Goal: Transaction & Acquisition: Download file/media

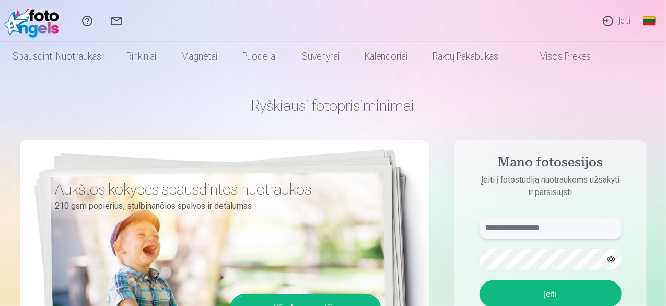
click at [504, 234] on input "text" at bounding box center [550, 227] width 142 height 21
type input "**********"
click at [539, 293] on button "Įeiti" at bounding box center [550, 293] width 142 height 27
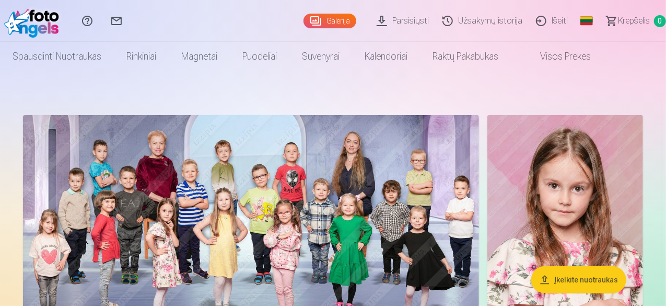
click at [485, 17] on link "Užsakymų istorija" at bounding box center [483, 21] width 93 height 42
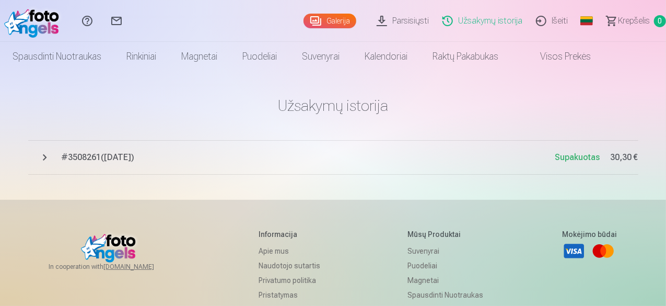
click at [394, 21] on link "Parsisiųsti" at bounding box center [404, 21] width 66 height 42
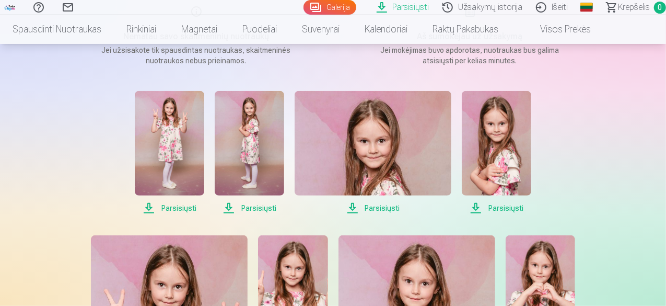
scroll to position [194, 0]
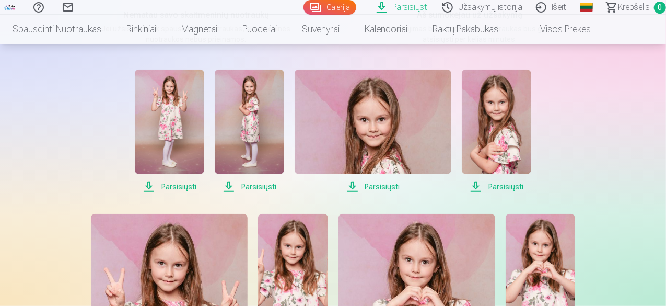
click at [183, 185] on span "Parsisiųsti" at bounding box center [169, 186] width 69 height 13
click at [254, 186] on span "Parsisiųsti" at bounding box center [249, 186] width 69 height 13
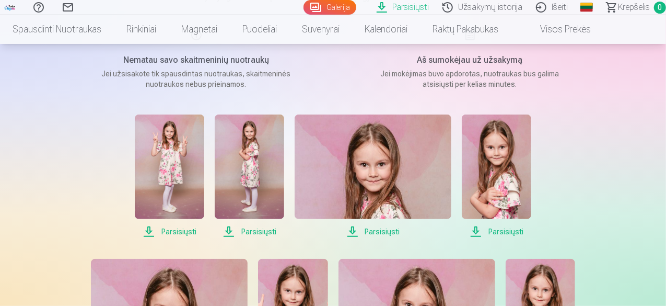
scroll to position [151, 0]
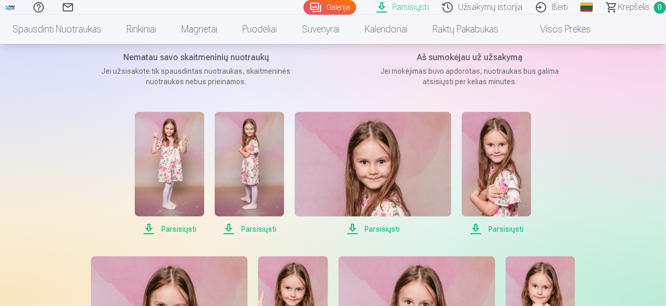
click at [374, 230] on span "Parsisiųsti" at bounding box center [373, 228] width 157 height 13
click at [506, 227] on span "Parsisiųsti" at bounding box center [496, 228] width 69 height 13
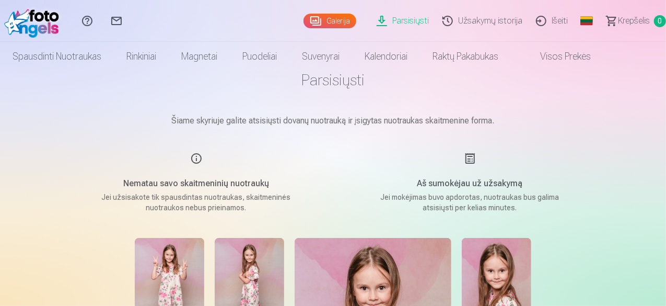
scroll to position [0, 0]
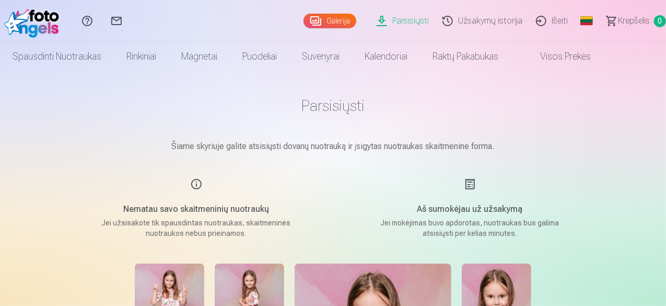
click at [323, 115] on h1 "Parsisiųsti" at bounding box center [333, 105] width 522 height 19
click at [341, 105] on h1 "Parsisiųsti" at bounding box center [333, 105] width 522 height 19
click at [193, 226] on p "Jei užsisakote tik spausdintas nuotraukas, skaitmeninės nuotraukos nebus priein…" at bounding box center [196, 227] width 198 height 21
drag, startPoint x: 665, startPoint y: 17, endPoint x: 668, endPoint y: 55, distance: 38.2
click at [665, 55] on html "Pagalbos centras Susisiekite su mumis Galerija Parsisiųsti Užsakymų istorija Iš…" at bounding box center [333, 153] width 666 height 306
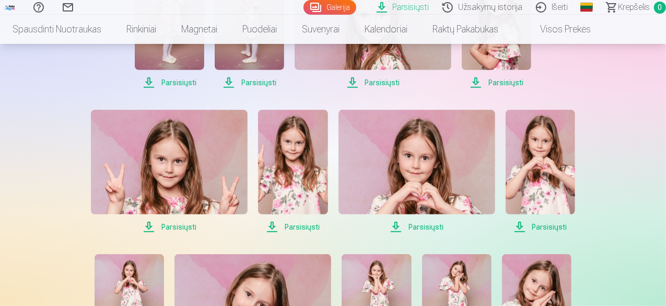
scroll to position [296, 0]
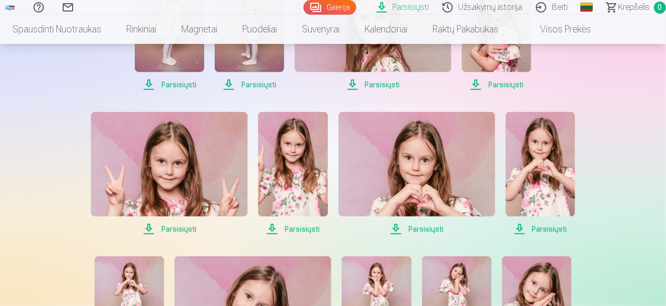
click at [182, 229] on span "Parsisiųsti" at bounding box center [169, 228] width 157 height 13
click at [293, 228] on span "Parsisiųsti" at bounding box center [292, 228] width 69 height 13
click at [419, 225] on span "Parsisiųsti" at bounding box center [416, 228] width 157 height 13
click at [422, 231] on span "Parsisiųsti" at bounding box center [416, 228] width 157 height 13
click at [542, 224] on span "Parsisiųsti" at bounding box center [540, 228] width 69 height 13
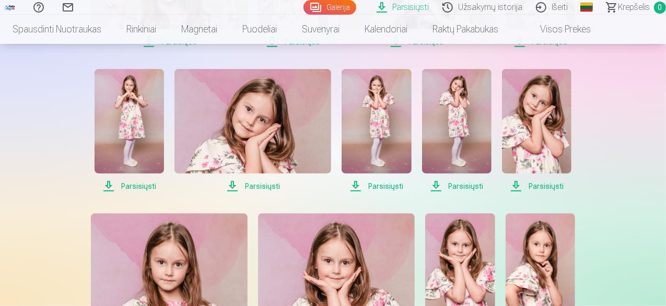
scroll to position [485, 0]
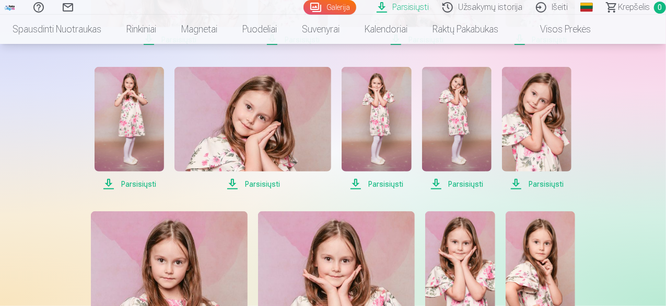
click at [138, 182] on span "Parsisiųsti" at bounding box center [129, 184] width 69 height 13
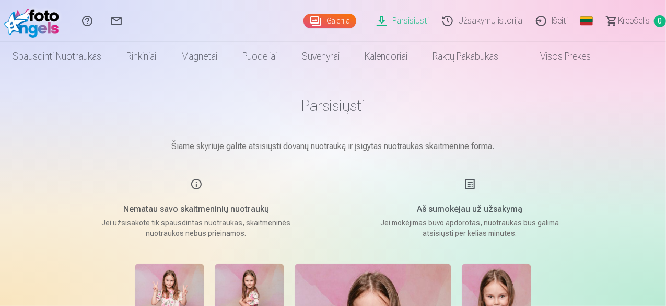
click at [466, 187] on div "Aš sumokėjau už užsakymą Jei mokėjimas buvo apdorotas, nuotraukas bus galima at…" at bounding box center [470, 208] width 249 height 61
click at [453, 227] on p "Jei mokėjimas buvo apdorotas, nuotraukas bus galima atsisiųsti per kelias minut…" at bounding box center [470, 227] width 198 height 21
click at [173, 192] on div "Nematau savo skaitmeninių nuotraukų Jei užsisakote tik spausdintas nuotraukas, …" at bounding box center [196, 208] width 249 height 61
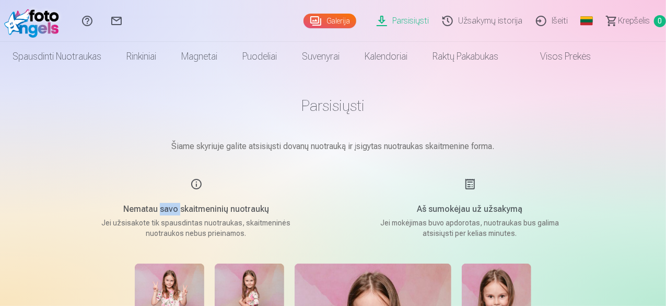
click at [173, 192] on div "Nematau savo skaitmeninių nuotraukų Jei užsisakote tik spausdintas nuotraukas, …" at bounding box center [196, 208] width 249 height 61
click at [259, 184] on div "Nematau savo skaitmeninių nuotraukų Jei užsisakote tik spausdintas nuotraukas, …" at bounding box center [196, 208] width 249 height 61
click at [485, 22] on link "Užsakymų istorija" at bounding box center [483, 21] width 93 height 42
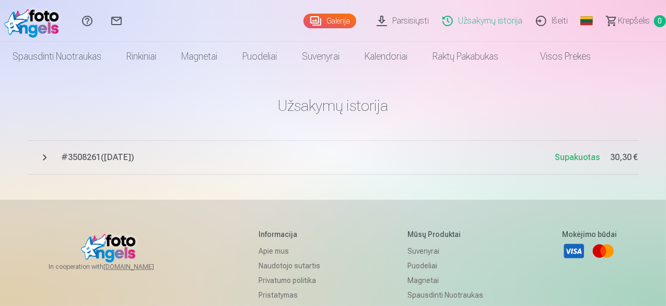
click at [314, 24] on link "Galerija" at bounding box center [329, 21] width 53 height 15
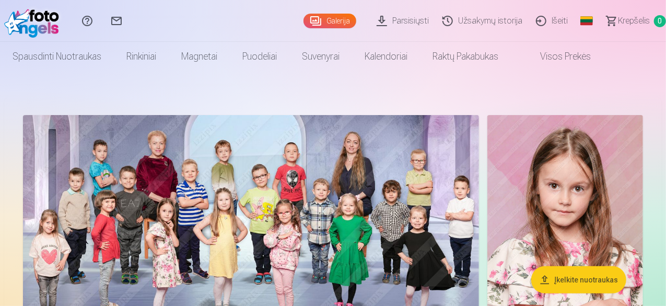
click at [371, 16] on link "Parsisiųsti" at bounding box center [404, 21] width 66 height 42
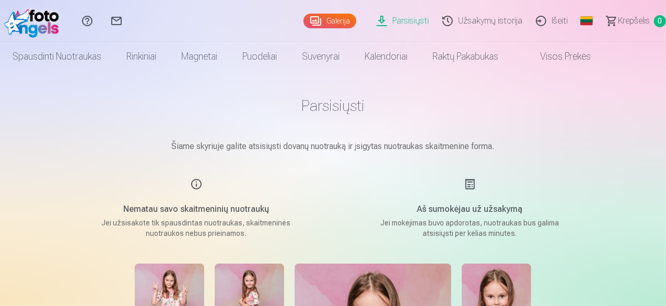
click at [371, 16] on link "Parsisiųsti" at bounding box center [404, 21] width 66 height 42
click at [382, 22] on link "Parsisiųsti" at bounding box center [404, 21] width 66 height 42
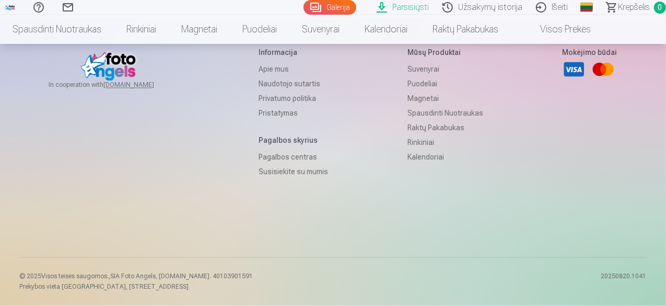
scroll to position [1438, 0]
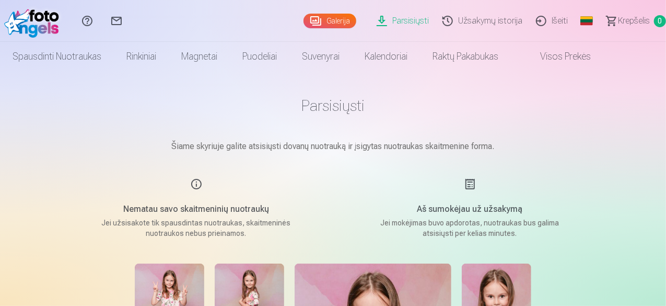
click at [371, 21] on link "Parsisiųsti" at bounding box center [404, 21] width 66 height 42
click at [371, 19] on link "Parsisiųsti" at bounding box center [404, 21] width 66 height 42
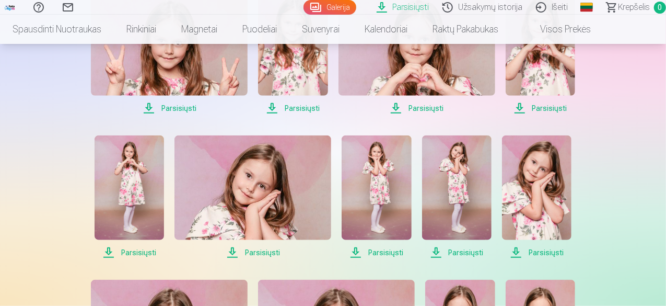
scroll to position [409, 0]
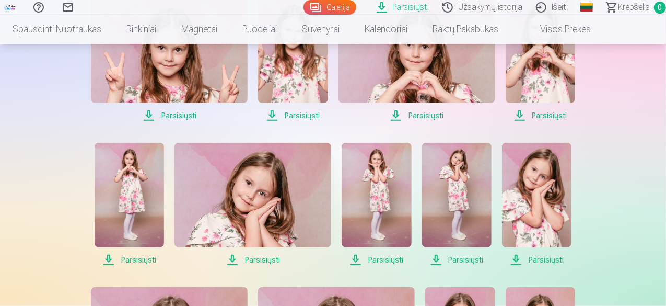
click at [464, 260] on span "Parsisiųsti" at bounding box center [456, 259] width 69 height 13
click at [457, 261] on span "Parsisiųsti" at bounding box center [456, 259] width 69 height 13
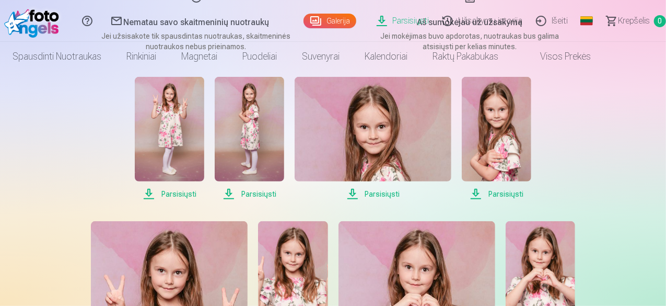
scroll to position [0, 0]
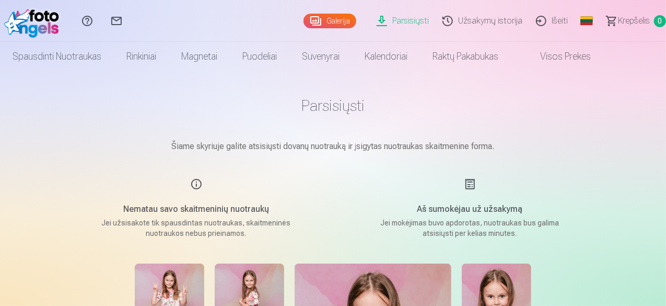
click at [421, 101] on h1 "Parsisiųsti" at bounding box center [333, 105] width 522 height 19
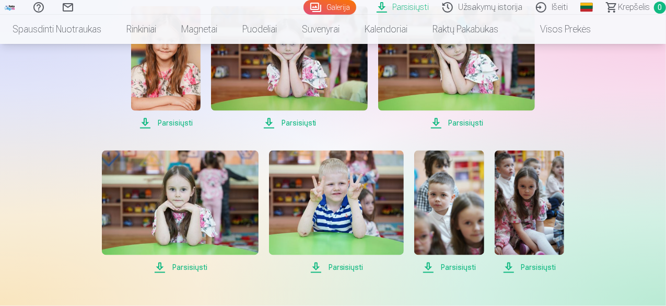
scroll to position [932, 0]
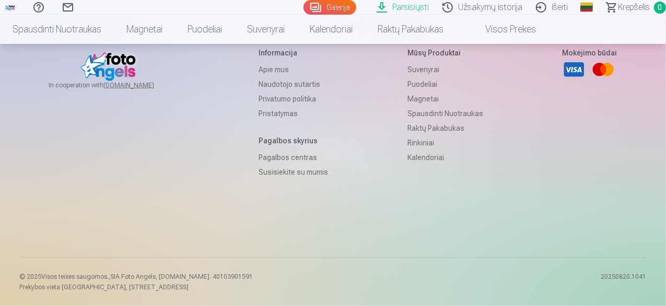
scroll to position [606, 0]
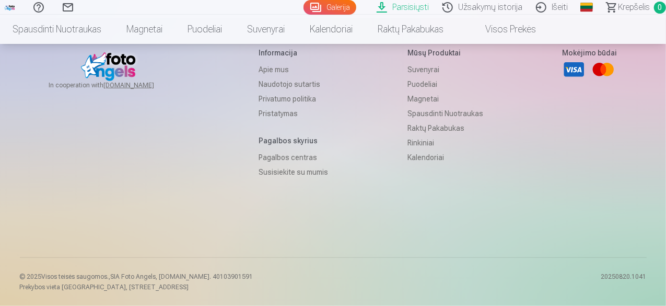
scroll to position [1169, 0]
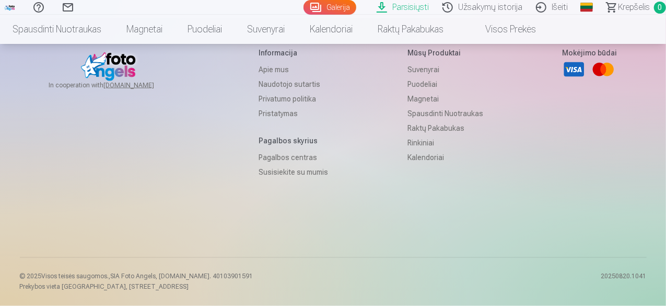
scroll to position [1145, 0]
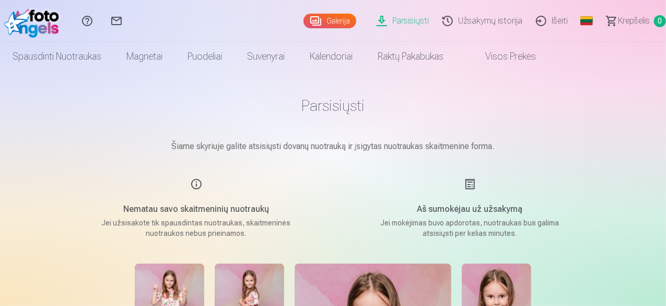
click at [335, 103] on h1 "Parsisiųsti" at bounding box center [333, 105] width 522 height 19
click at [371, 22] on link "Parsisiųsti" at bounding box center [404, 21] width 66 height 42
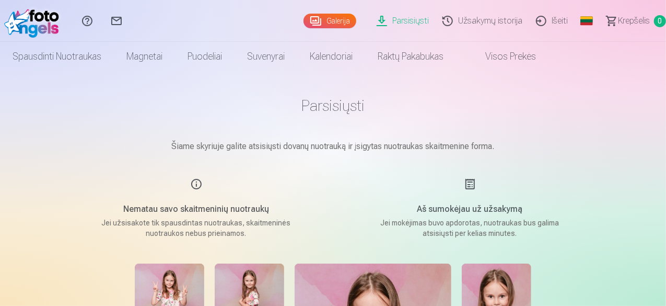
click at [371, 20] on link "Parsisiųsti" at bounding box center [404, 21] width 66 height 42
click at [371, 27] on link "Parsisiųsti" at bounding box center [404, 21] width 66 height 42
click at [371, 20] on link "Parsisiųsti" at bounding box center [404, 21] width 66 height 42
click at [371, 21] on link "Parsisiųsti" at bounding box center [404, 21] width 66 height 42
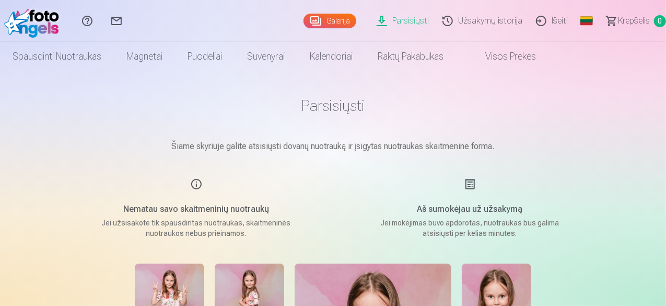
click at [371, 21] on link "Parsisiųsti" at bounding box center [404, 21] width 66 height 42
click at [382, 18] on link "Parsisiųsti" at bounding box center [404, 21] width 66 height 42
click at [385, 18] on link "Parsisiųsti" at bounding box center [404, 21] width 66 height 42
click at [548, 53] on link "Visos prekės" at bounding box center [502, 56] width 92 height 29
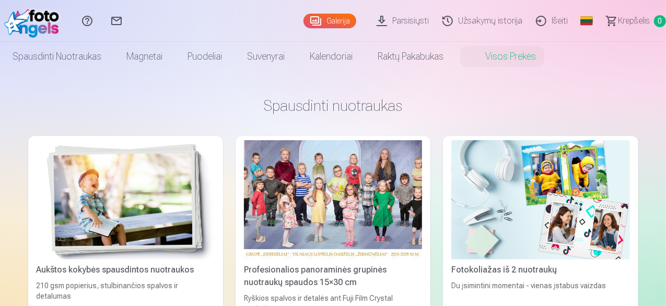
click at [371, 21] on link "Parsisiųsti" at bounding box center [404, 21] width 66 height 42
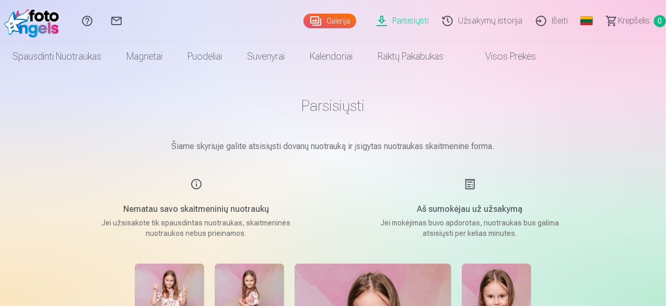
click at [371, 21] on link "Parsisiųsti" at bounding box center [404, 21] width 66 height 42
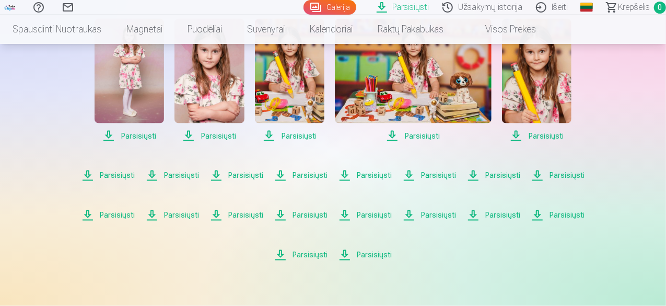
scroll to position [788, 0]
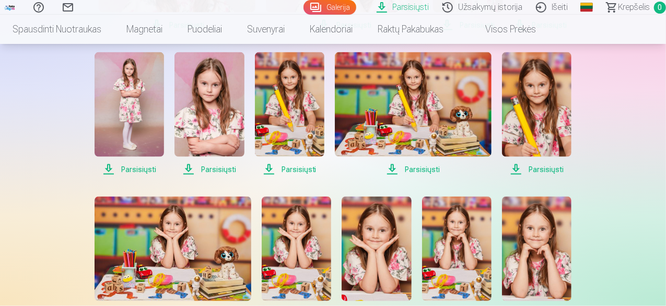
click at [107, 167] on span "Parsisiųsti" at bounding box center [129, 169] width 69 height 13
click at [135, 170] on span "Parsisiųsti" at bounding box center [129, 169] width 69 height 13
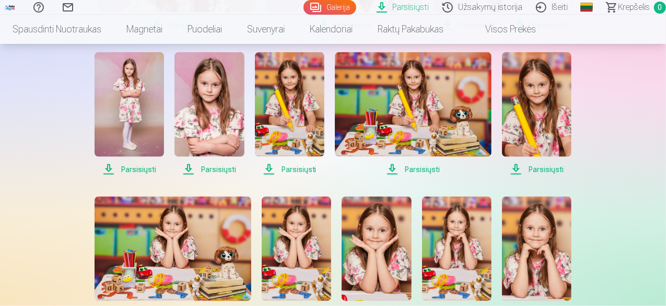
click at [210, 166] on span "Parsisiųsti" at bounding box center [208, 169] width 69 height 13
click at [298, 163] on span "Parsisiųsti" at bounding box center [289, 169] width 69 height 13
click at [298, 172] on span "Parsisiųsti" at bounding box center [289, 169] width 69 height 13
click at [414, 166] on span "Parsisiųsti" at bounding box center [413, 169] width 157 height 13
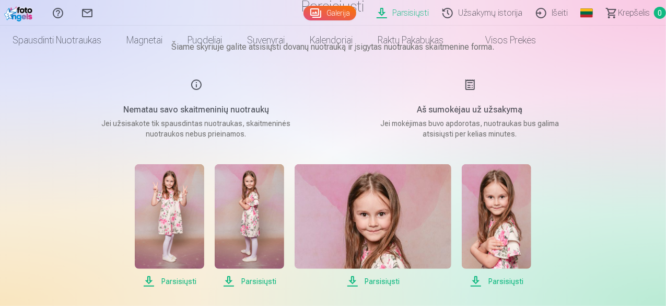
scroll to position [0, 0]
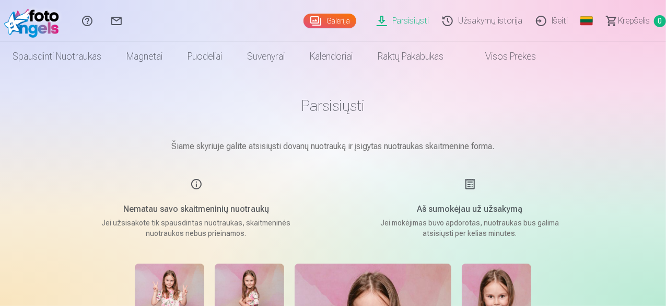
click at [377, 16] on link "Parsisiųsti" at bounding box center [404, 21] width 66 height 42
click at [371, 18] on link "Parsisiųsti" at bounding box center [404, 21] width 66 height 42
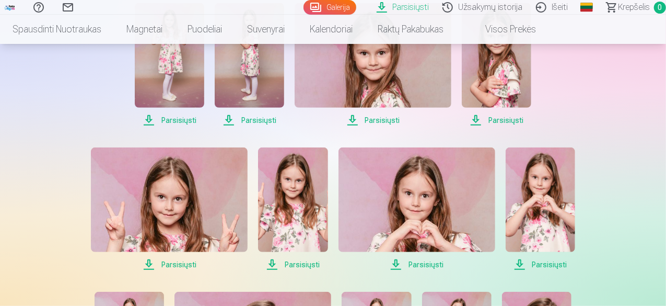
scroll to position [322, 0]
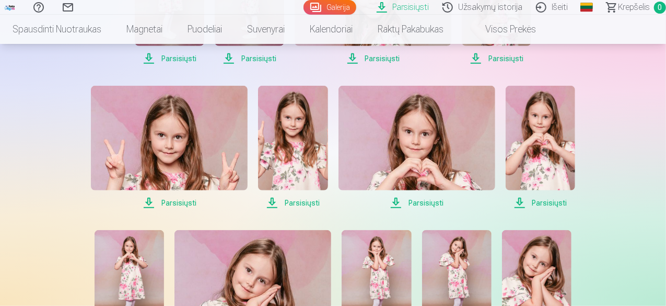
click at [173, 55] on span "Parsisiųsti" at bounding box center [169, 58] width 69 height 13
click at [266, 52] on span "Parsisiųsti" at bounding box center [249, 58] width 69 height 13
click at [252, 59] on span "Parsisiųsti" at bounding box center [249, 58] width 69 height 13
click at [371, 61] on span "Parsisiųsti" at bounding box center [373, 58] width 157 height 13
click at [501, 59] on span "Parsisiųsti" at bounding box center [496, 58] width 69 height 13
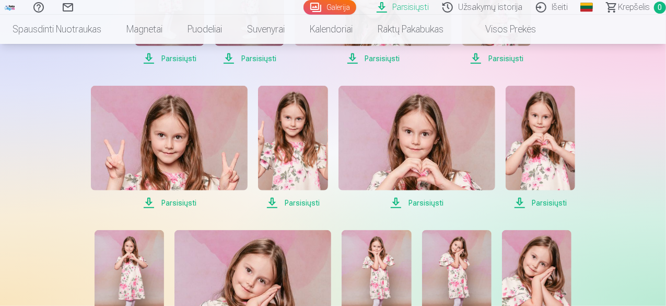
click at [175, 197] on span "Parsisiųsti" at bounding box center [169, 202] width 157 height 13
click at [291, 202] on span "Parsisiųsti" at bounding box center [292, 202] width 69 height 13
click at [421, 203] on span "Parsisiųsti" at bounding box center [416, 202] width 157 height 13
click at [544, 207] on span "Parsisiųsti" at bounding box center [540, 202] width 69 height 13
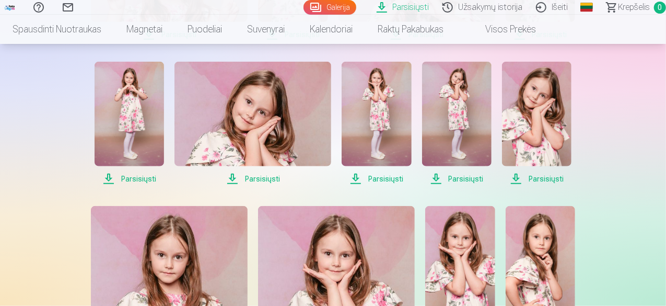
scroll to position [492, 0]
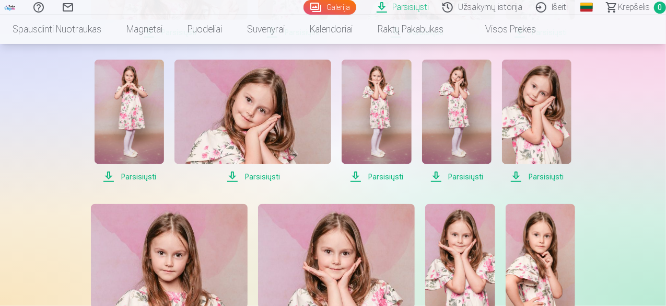
click at [132, 181] on span "Parsisiųsti" at bounding box center [129, 176] width 69 height 13
click at [250, 176] on span "Parsisiųsti" at bounding box center [252, 176] width 157 height 13
click at [381, 180] on span "Parsisiųsti" at bounding box center [376, 176] width 69 height 13
click at [453, 176] on span "Parsisiųsti" at bounding box center [456, 176] width 69 height 13
click at [545, 175] on span "Parsisiųsti" at bounding box center [536, 176] width 69 height 13
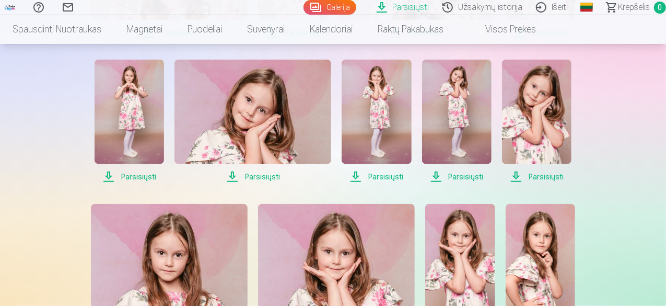
drag, startPoint x: 664, startPoint y: 100, endPoint x: 660, endPoint y: 139, distance: 39.4
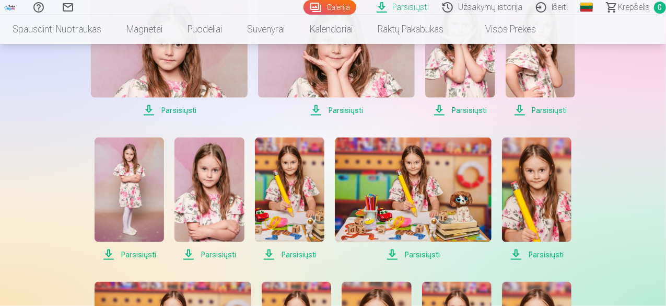
scroll to position [705, 0]
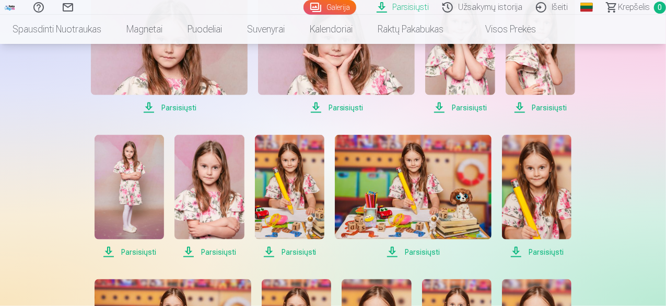
click at [174, 107] on span "Parsisiųsti" at bounding box center [169, 107] width 157 height 13
click at [345, 102] on span "Parsisiųsti" at bounding box center [336, 107] width 157 height 13
click at [459, 109] on span "Parsisiųsti" at bounding box center [459, 107] width 69 height 13
click at [541, 102] on span "Parsisiųsti" at bounding box center [540, 107] width 69 height 13
click at [138, 244] on link "Parsisiųsti" at bounding box center [129, 196] width 69 height 123
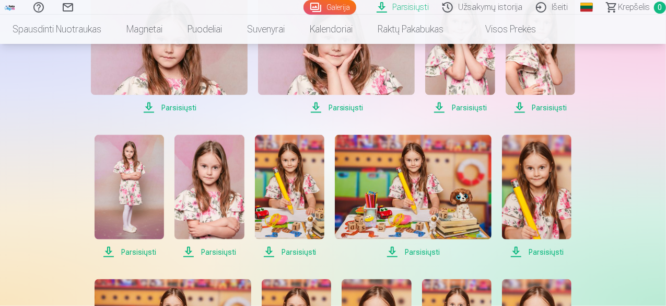
click at [224, 256] on span "Parsisiųsti" at bounding box center [208, 251] width 69 height 13
click at [294, 249] on span "Parsisiųsti" at bounding box center [289, 251] width 69 height 13
click at [420, 244] on link "Parsisiųsti" at bounding box center [413, 196] width 157 height 123
click at [535, 251] on span "Parsisiųsti" at bounding box center [536, 251] width 69 height 13
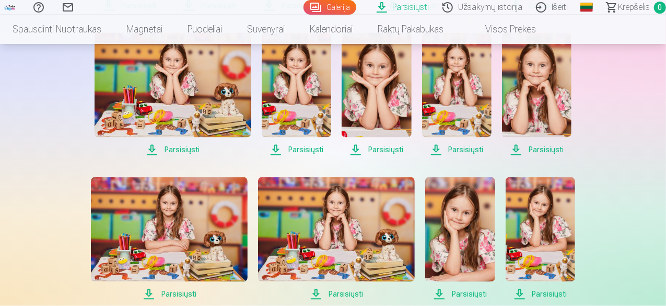
scroll to position [956, 0]
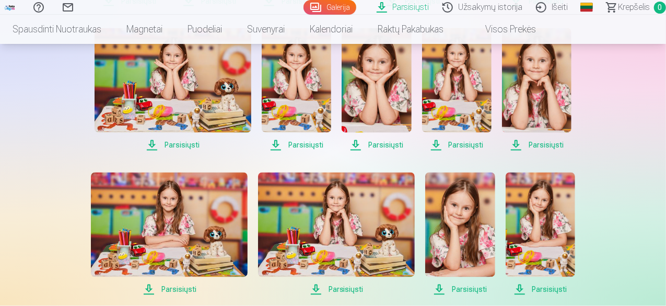
click at [181, 140] on span "Parsisiųsti" at bounding box center [173, 145] width 157 height 13
click at [305, 133] on link "Parsisiųsti" at bounding box center [296, 89] width 69 height 123
click at [306, 145] on span "Parsisiųsti" at bounding box center [296, 145] width 69 height 13
click at [389, 146] on span "Parsisiųsti" at bounding box center [376, 145] width 69 height 13
click at [467, 145] on span "Parsisiųsti" at bounding box center [456, 145] width 69 height 13
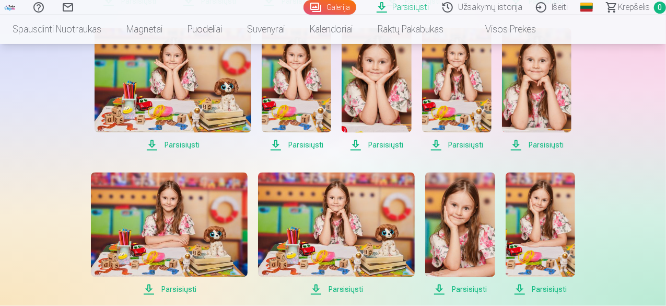
click at [534, 142] on span "Parsisiųsti" at bounding box center [536, 145] width 69 height 13
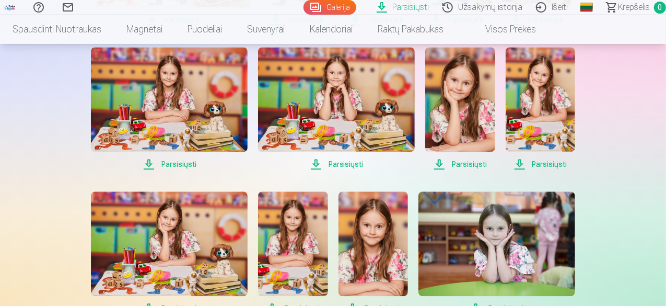
scroll to position [1093, 0]
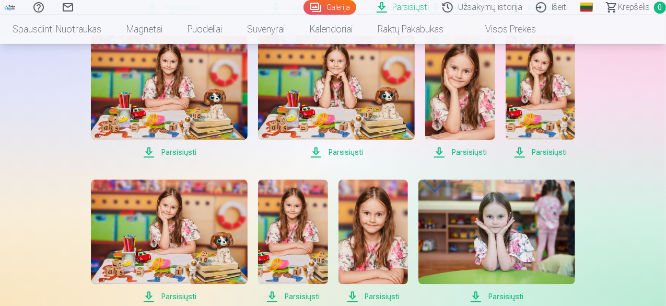
click at [173, 151] on span "Parsisiųsti" at bounding box center [169, 152] width 157 height 13
click at [347, 150] on span "Parsisiųsti" at bounding box center [336, 152] width 157 height 13
click at [469, 147] on span "Parsisiųsti" at bounding box center [459, 152] width 69 height 13
click at [541, 150] on span "Parsisiųsti" at bounding box center [540, 152] width 69 height 13
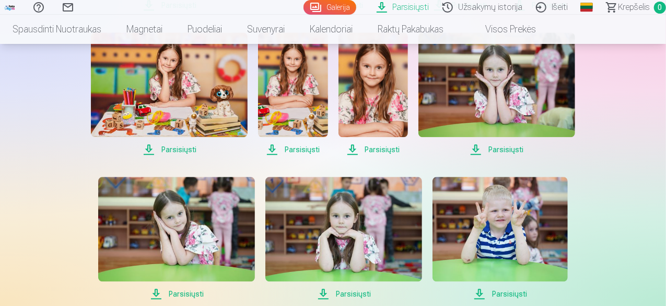
scroll to position [1242, 0]
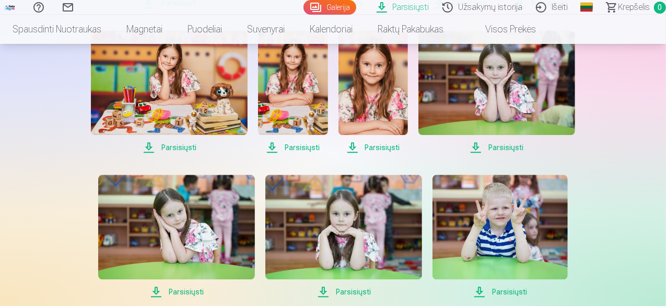
click at [171, 145] on span "Parsisiųsti" at bounding box center [169, 147] width 157 height 13
click at [306, 142] on span "Parsisiųsti" at bounding box center [292, 147] width 69 height 13
click at [373, 142] on span "Parsisiųsti" at bounding box center [372, 147] width 69 height 13
click at [499, 146] on span "Parsisiųsti" at bounding box center [496, 147] width 157 height 13
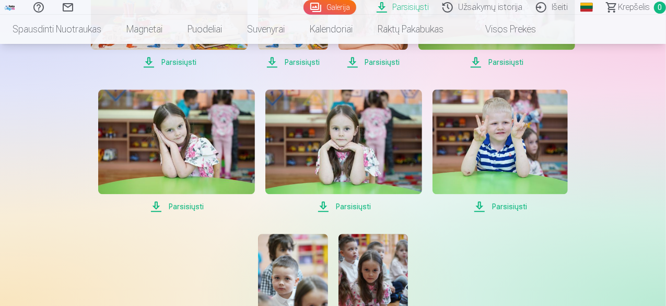
scroll to position [1330, 0]
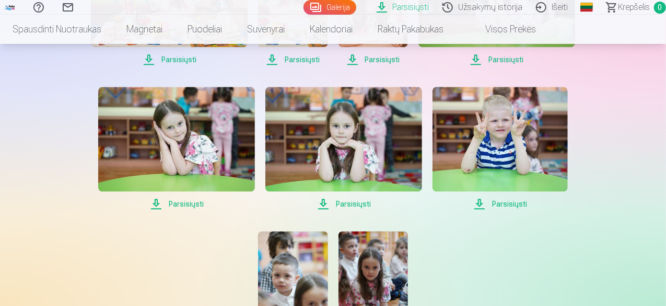
click at [179, 200] on span "Parsisiųsti" at bounding box center [176, 203] width 157 height 13
click at [349, 208] on span "Parsisiųsti" at bounding box center [343, 203] width 157 height 13
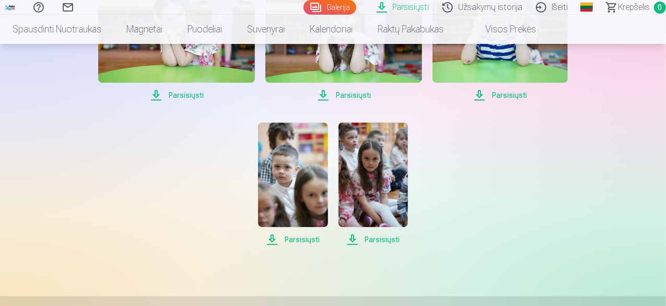
scroll to position [1443, 0]
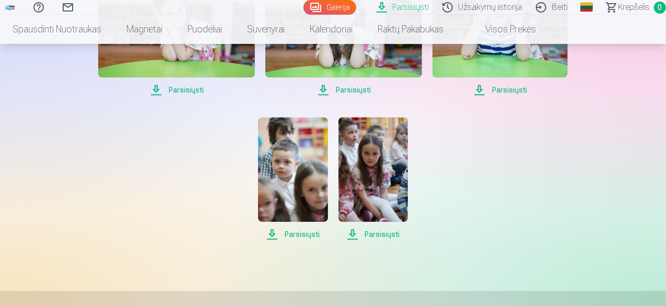
click at [379, 232] on span "Parsisiųsti" at bounding box center [372, 234] width 69 height 13
